Goal: Task Accomplishment & Management: Use online tool/utility

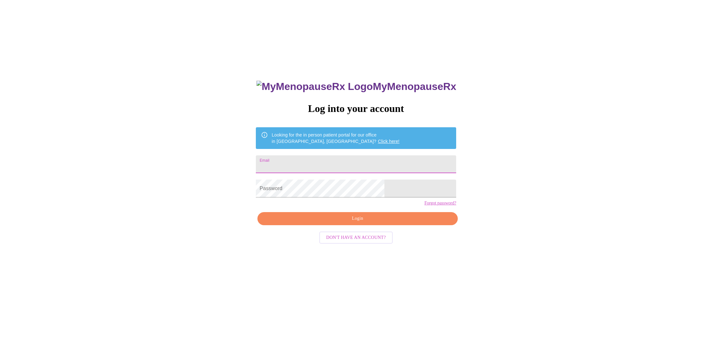
type input "[EMAIL_ADDRESS][DOMAIN_NAME]"
click at [350, 223] on span "Login" at bounding box center [358, 219] width 186 height 8
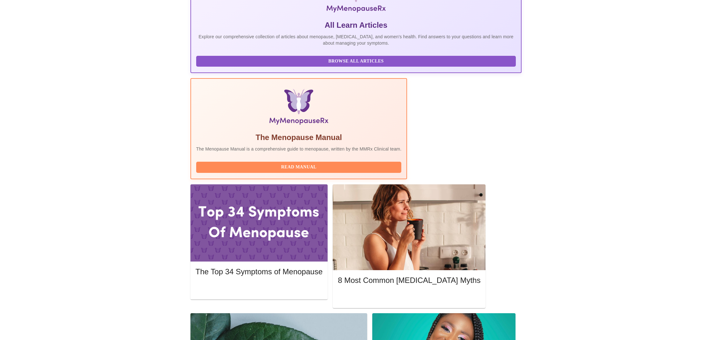
scroll to position [126, 0]
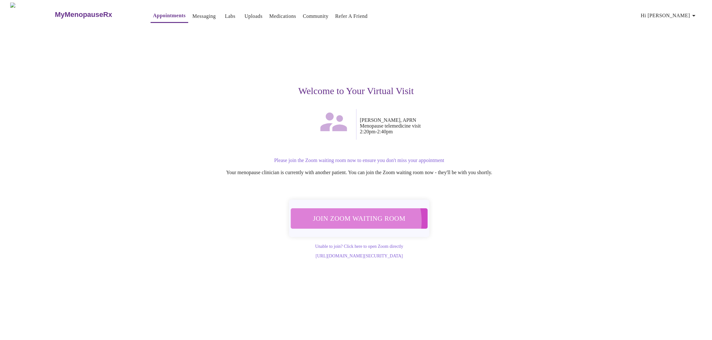
click at [353, 217] on span "Join Zoom Waiting Room" at bounding box center [359, 218] width 120 height 12
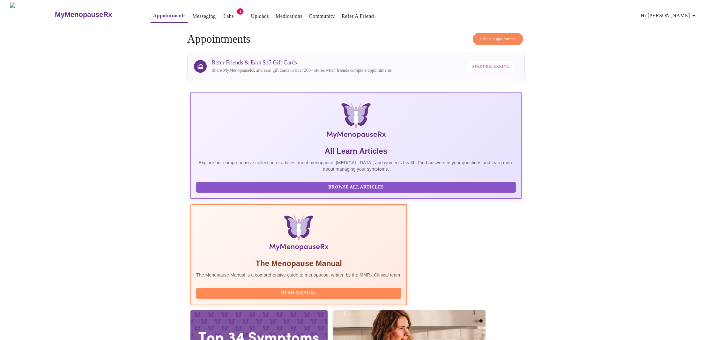
click at [223, 14] on link "Labs" at bounding box center [228, 16] width 11 height 9
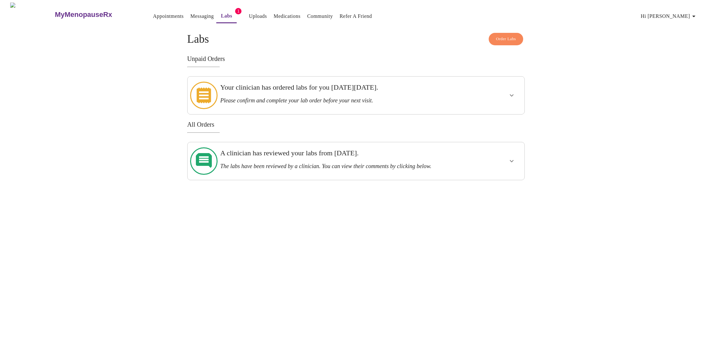
click at [510, 94] on icon "show more" at bounding box center [512, 95] width 4 height 2
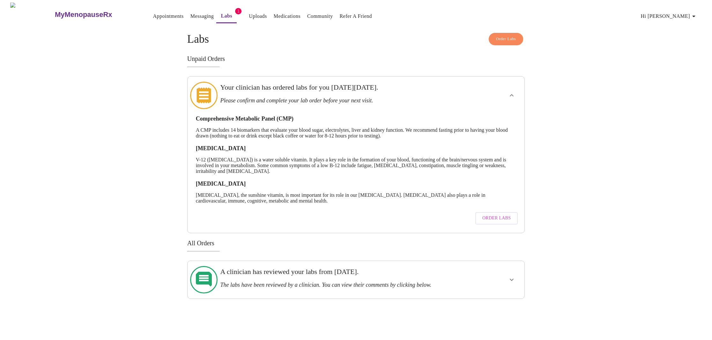
click at [510, 278] on icon "show more" at bounding box center [512, 279] width 4 height 2
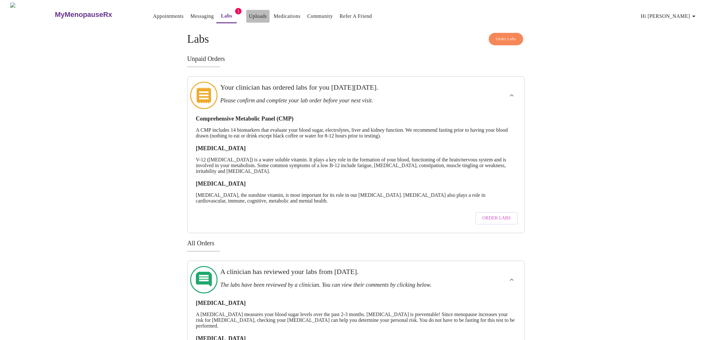
click at [249, 13] on link "Uploads" at bounding box center [258, 16] width 18 height 9
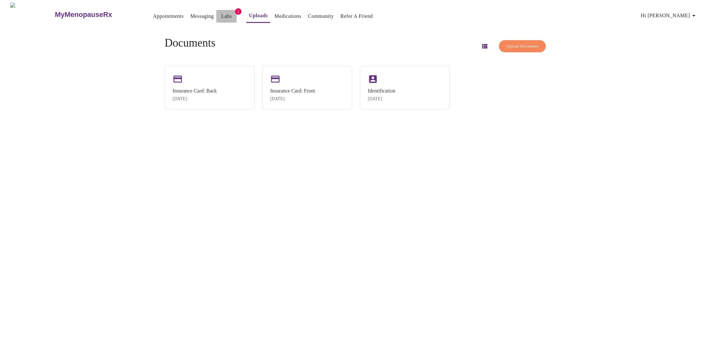
click at [221, 14] on link "Labs" at bounding box center [226, 16] width 11 height 9
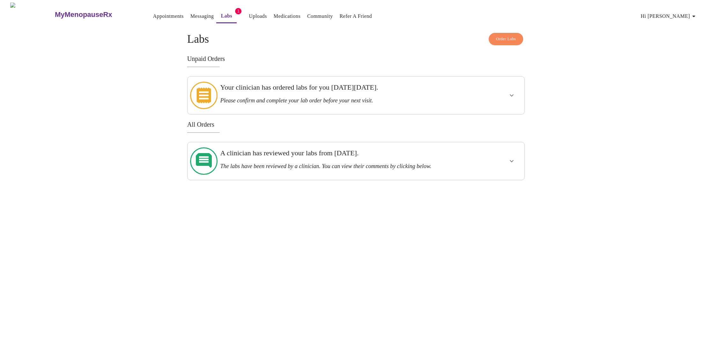
click at [190, 12] on link "Messaging" at bounding box center [201, 16] width 23 height 9
click at [153, 14] on link "Appointments" at bounding box center [168, 16] width 31 height 9
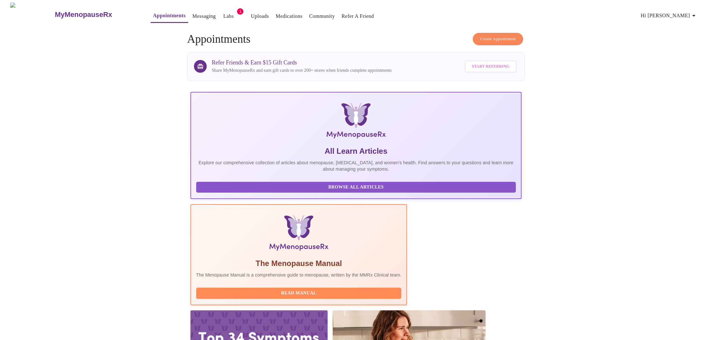
click at [223, 13] on link "Labs" at bounding box center [228, 16] width 11 height 9
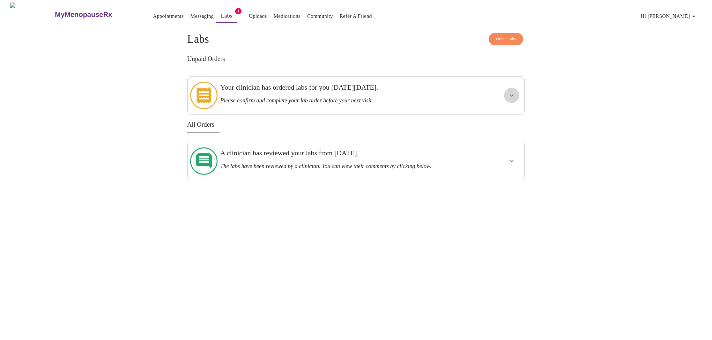
click at [511, 92] on icon "show more" at bounding box center [512, 96] width 8 height 8
